Goal: Information Seeking & Learning: Check status

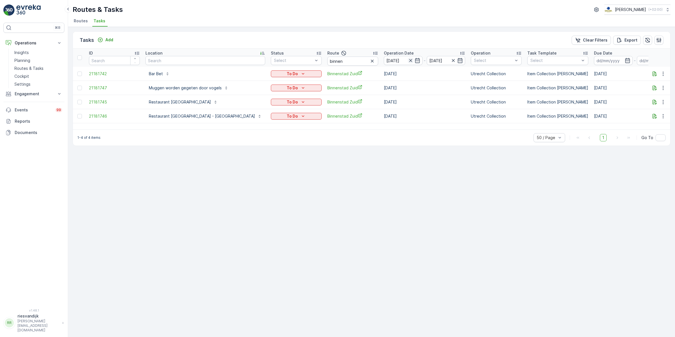
click at [408, 62] on icon "button" at bounding box center [411, 61] width 6 height 6
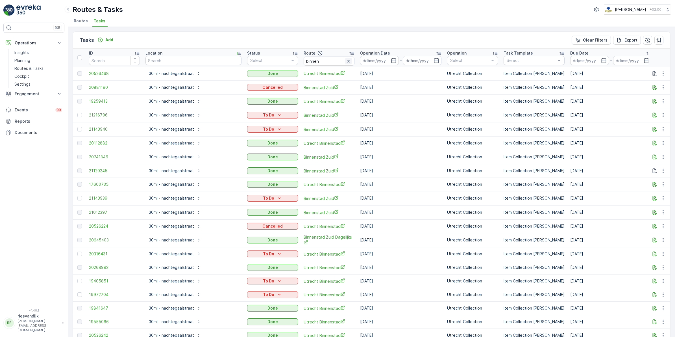
drag, startPoint x: 312, startPoint y: 61, endPoint x: 253, endPoint y: 61, distance: 59.0
click at [346, 61] on icon "button" at bounding box center [349, 61] width 6 height 6
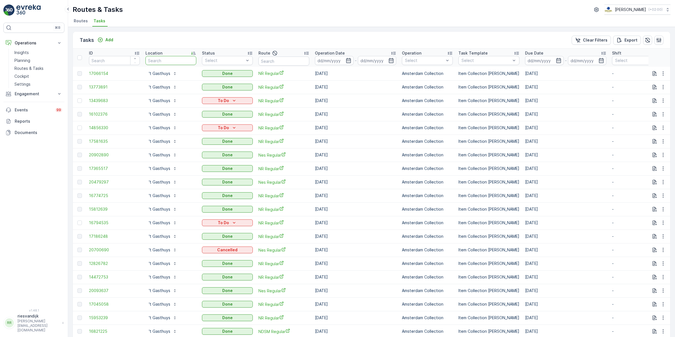
click at [179, 61] on input "text" at bounding box center [170, 60] width 51 height 9
click at [297, 62] on input "text" at bounding box center [283, 60] width 51 height 9
type input "[GEOGRAPHIC_DATA]"
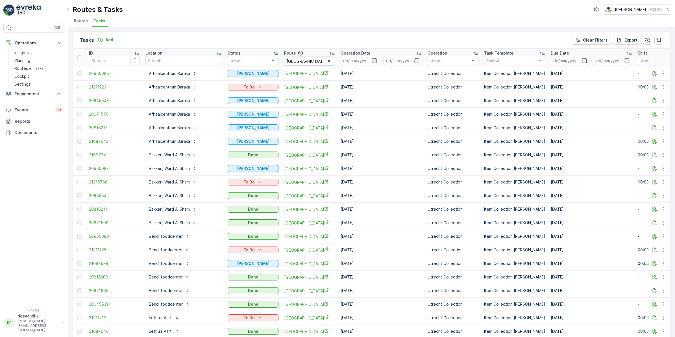
click at [371, 60] on icon "button" at bounding box center [374, 61] width 6 height 6
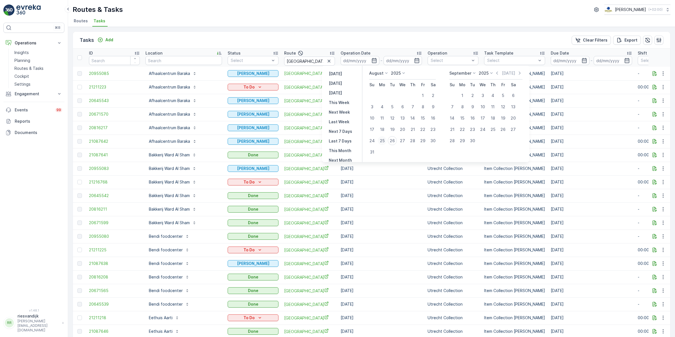
click at [384, 140] on div "25" at bounding box center [381, 140] width 9 height 9
type input "[DATE]"
click at [384, 140] on div "25" at bounding box center [381, 140] width 9 height 9
type input "[DATE]"
click at [384, 140] on div "25" at bounding box center [381, 140] width 9 height 9
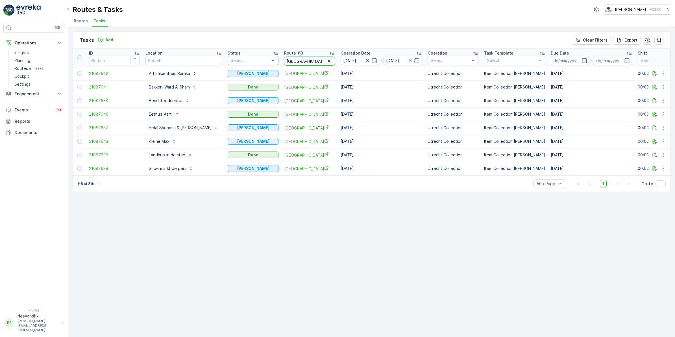
drag, startPoint x: 294, startPoint y: 61, endPoint x: 258, endPoint y: 61, distance: 36.1
click at [258, 61] on tr "ID Location Status Select Route lombok Operation Date [DATE] - [DATE] Operation…" at bounding box center [521, 58] width 897 height 18
type input "binnen"
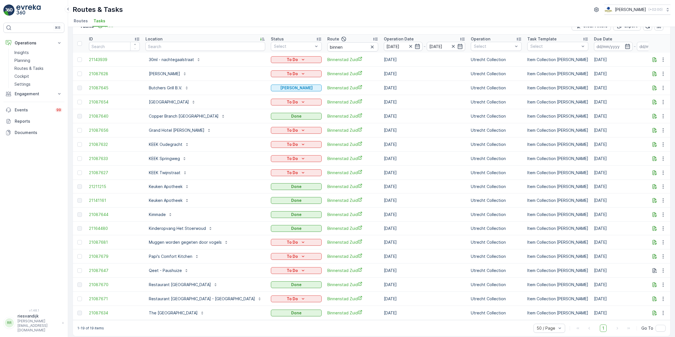
scroll to position [22, 0]
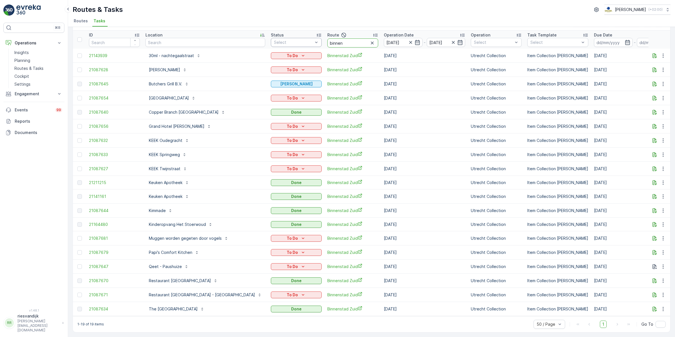
drag, startPoint x: 311, startPoint y: 39, endPoint x: 285, endPoint y: 40, distance: 26.0
click at [285, 40] on tr "ID Location Status Select Route binnen Operation Date [DATE] - [DATE] Operation…" at bounding box center [543, 39] width 940 height 18
type input "overv"
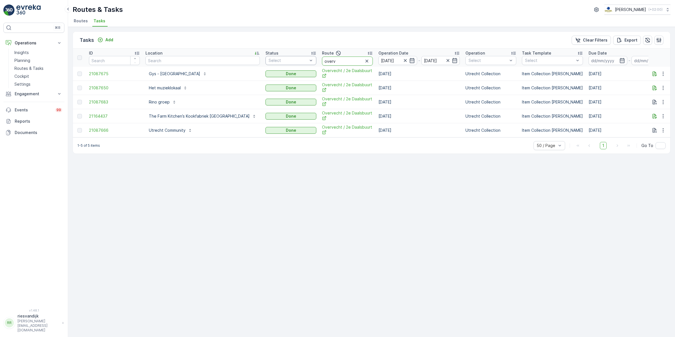
drag, startPoint x: 319, startPoint y: 59, endPoint x: 281, endPoint y: 63, distance: 38.6
click at [281, 63] on tr "ID Location Status Select Route overv Operation Date [DATE] - [DATE] Operation …" at bounding box center [540, 58] width 934 height 18
type input "leidsche"
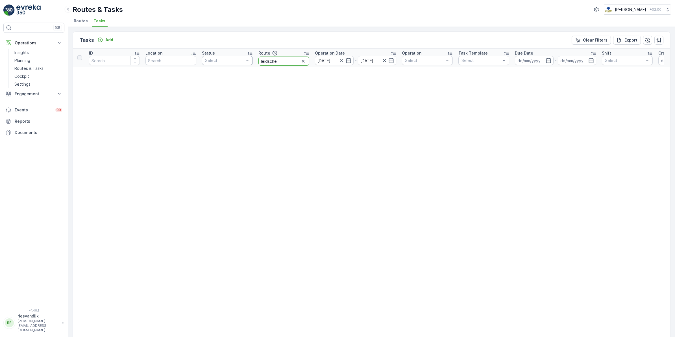
drag, startPoint x: 263, startPoint y: 62, endPoint x: 250, endPoint y: 64, distance: 13.1
click at [250, 64] on tr "ID Location Status Select Route leidsche Operation Date [DATE] - [DATE] Operati…" at bounding box center [496, 58] width 846 height 18
click at [349, 60] on icon "button" at bounding box center [348, 60] width 5 height 5
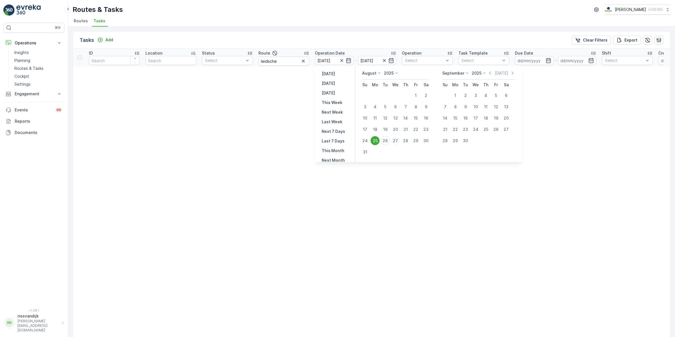
click at [395, 143] on div "27" at bounding box center [395, 140] width 9 height 9
type input "[DATE]"
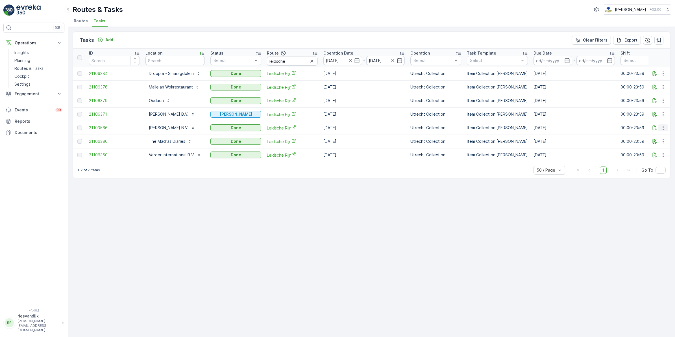
click at [662, 127] on icon "button" at bounding box center [663, 128] width 6 height 6
click at [651, 141] on span "History" at bounding box center [647, 144] width 14 height 6
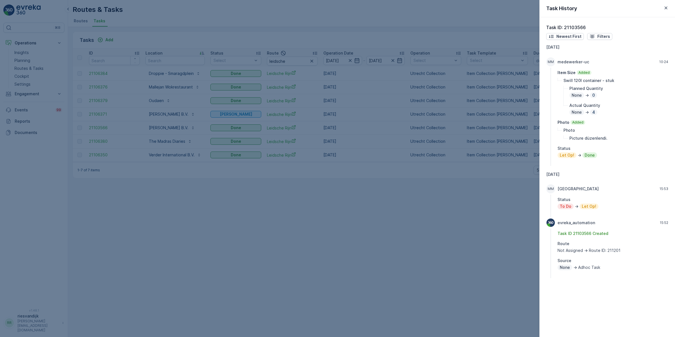
click at [487, 233] on div at bounding box center [337, 168] width 675 height 337
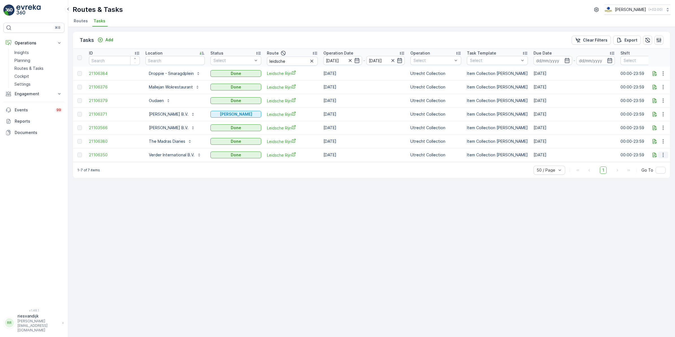
click at [662, 157] on icon "button" at bounding box center [663, 155] width 6 height 6
click at [654, 169] on div "History" at bounding box center [655, 171] width 37 height 8
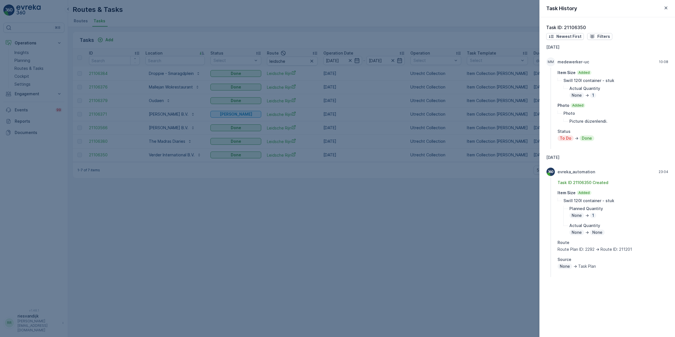
click at [503, 224] on div at bounding box center [337, 168] width 675 height 337
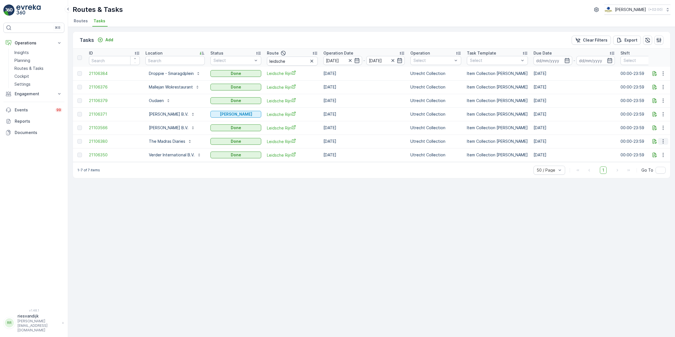
click at [665, 142] on icon "button" at bounding box center [663, 141] width 6 height 6
click at [649, 155] on span "History" at bounding box center [647, 158] width 14 height 6
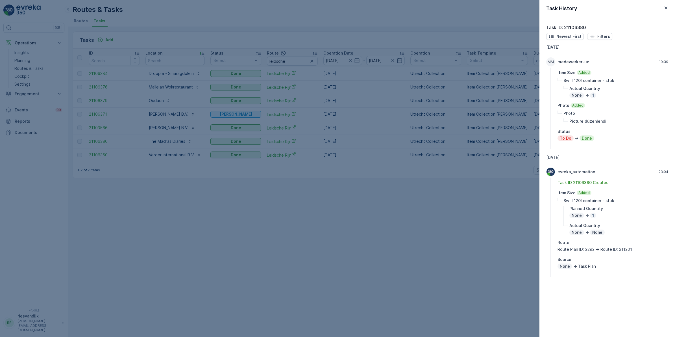
click at [444, 230] on div at bounding box center [337, 168] width 675 height 337
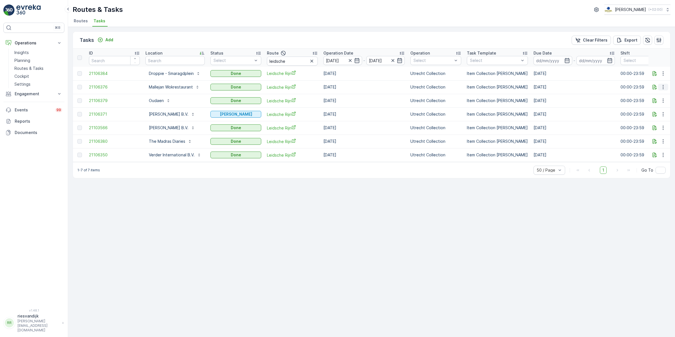
click at [664, 87] on icon "button" at bounding box center [663, 87] width 6 height 6
click at [659, 106] on div "History" at bounding box center [655, 103] width 37 height 8
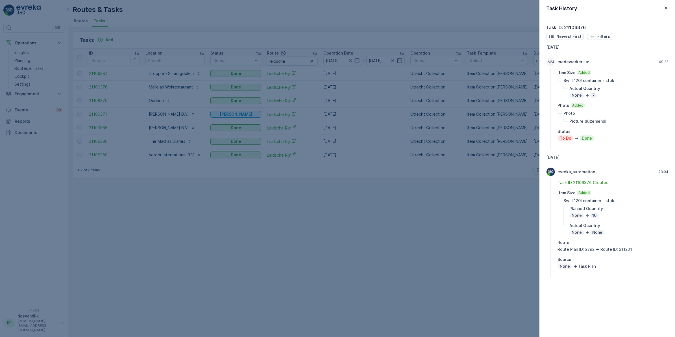
click at [508, 220] on div at bounding box center [337, 168] width 675 height 337
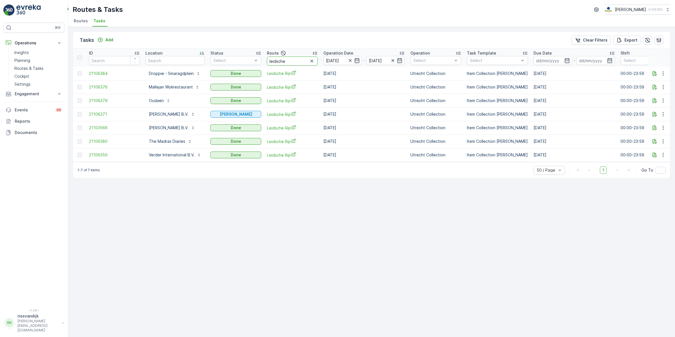
drag, startPoint x: 288, startPoint y: 61, endPoint x: 257, endPoint y: 67, distance: 31.6
click at [257, 67] on table "ID Location Status Select Route leidsche Operation Date [DATE] - [DATE] Operati…" at bounding box center [512, 105] width 879 height 113
type input "overv"
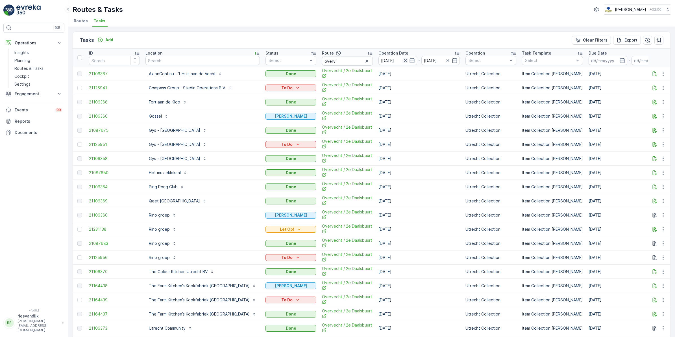
click at [402, 59] on icon "button" at bounding box center [405, 61] width 6 height 6
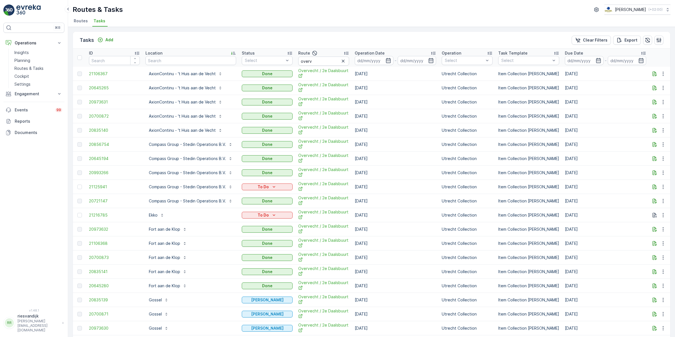
click at [387, 61] on icon "button" at bounding box center [388, 61] width 6 height 6
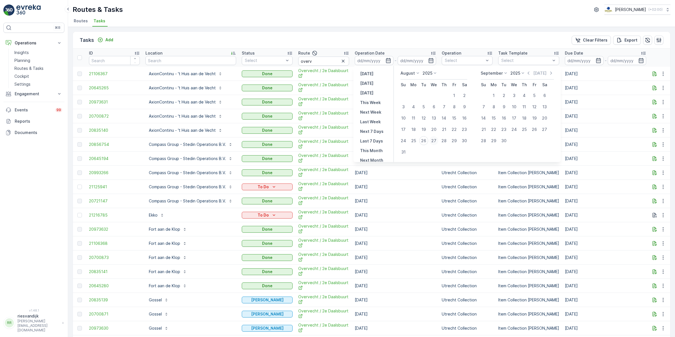
click at [433, 141] on div "27" at bounding box center [433, 140] width 9 height 9
type input "[DATE]"
click at [433, 141] on div "27" at bounding box center [433, 140] width 9 height 9
type input "[DATE]"
click at [433, 141] on div "27" at bounding box center [433, 140] width 9 height 9
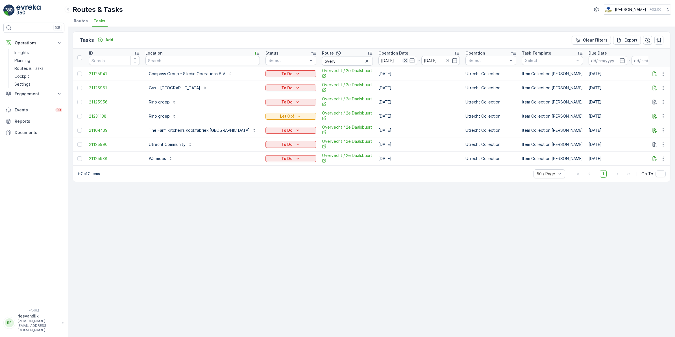
click at [402, 61] on icon "button" at bounding box center [405, 61] width 6 height 6
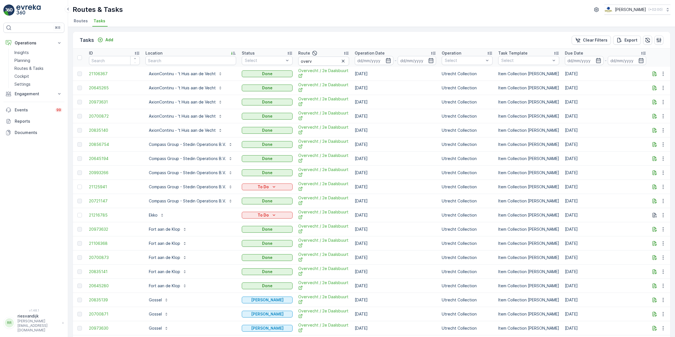
click at [386, 62] on icon "button" at bounding box center [388, 61] width 6 height 6
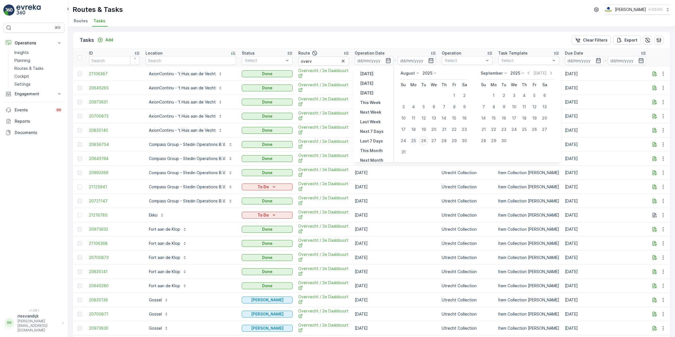
click at [415, 140] on div "25" at bounding box center [413, 140] width 9 height 9
type input "[DATE]"
click at [415, 140] on div "25" at bounding box center [413, 140] width 9 height 9
type input "[DATE]"
click at [423, 141] on div "26" at bounding box center [423, 140] width 9 height 9
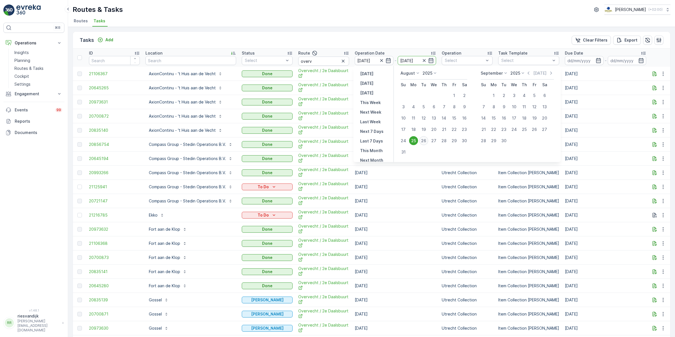
type input "[DATE]"
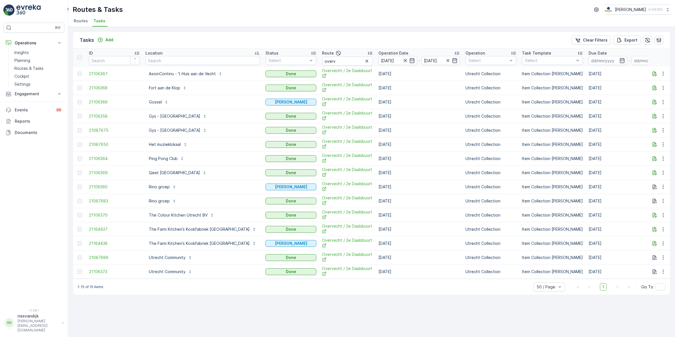
click at [403, 61] on icon "button" at bounding box center [404, 60] width 3 height 3
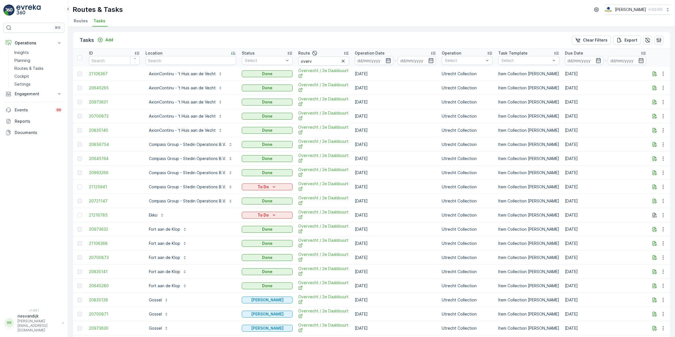
click at [388, 59] on icon "button" at bounding box center [388, 60] width 5 height 5
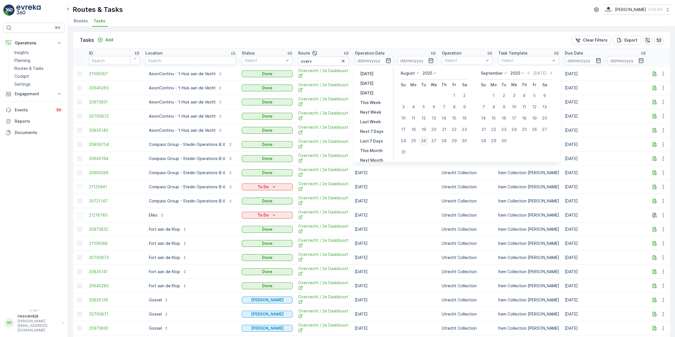
click at [425, 140] on div "26" at bounding box center [423, 140] width 9 height 9
type input "[DATE]"
click at [425, 140] on div "26" at bounding box center [423, 140] width 9 height 9
type input "[DATE]"
click at [425, 140] on div "26" at bounding box center [423, 140] width 9 height 9
